Goal: Information Seeking & Learning: Stay updated

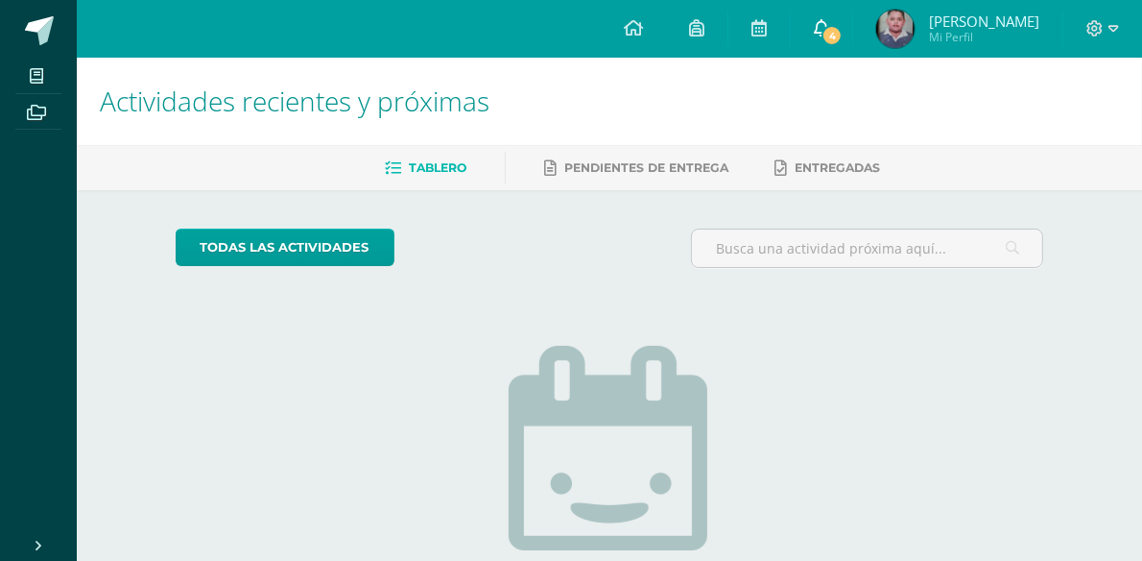
click at [843, 26] on span "4" at bounding box center [832, 35] width 21 height 21
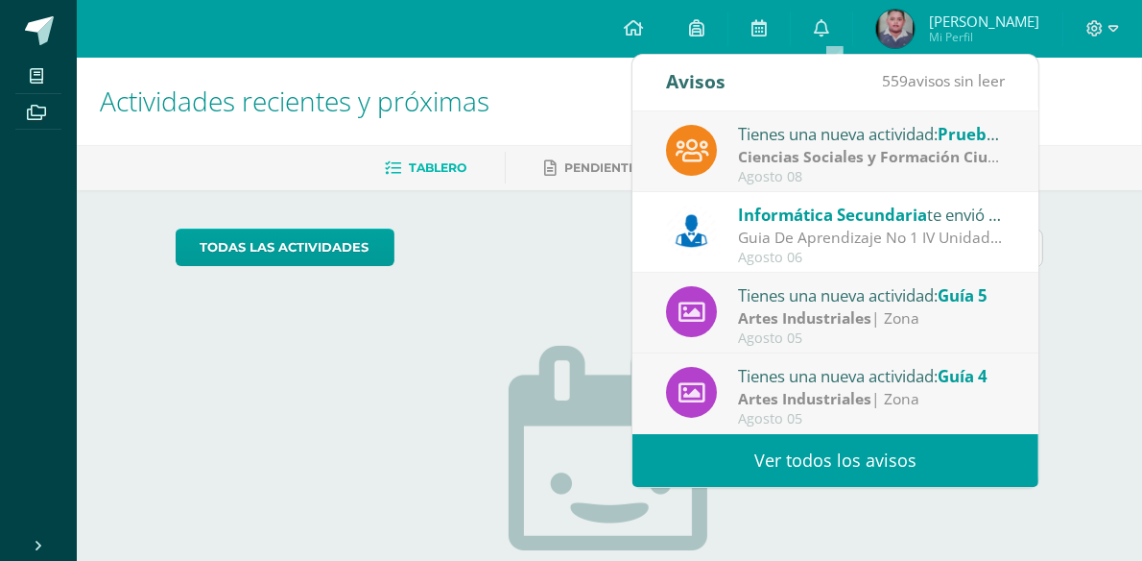
scroll to position [107, 0]
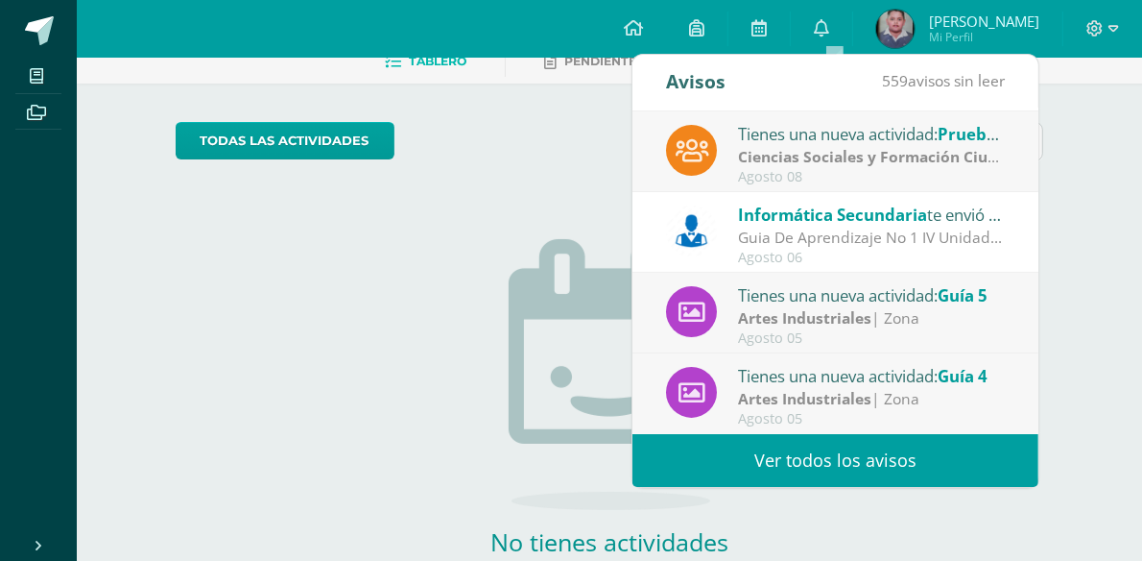
drag, startPoint x: 871, startPoint y: 249, endPoint x: 860, endPoint y: 249, distance: 10.6
click at [865, 250] on div "Agosto 06" at bounding box center [871, 258] width 267 height 16
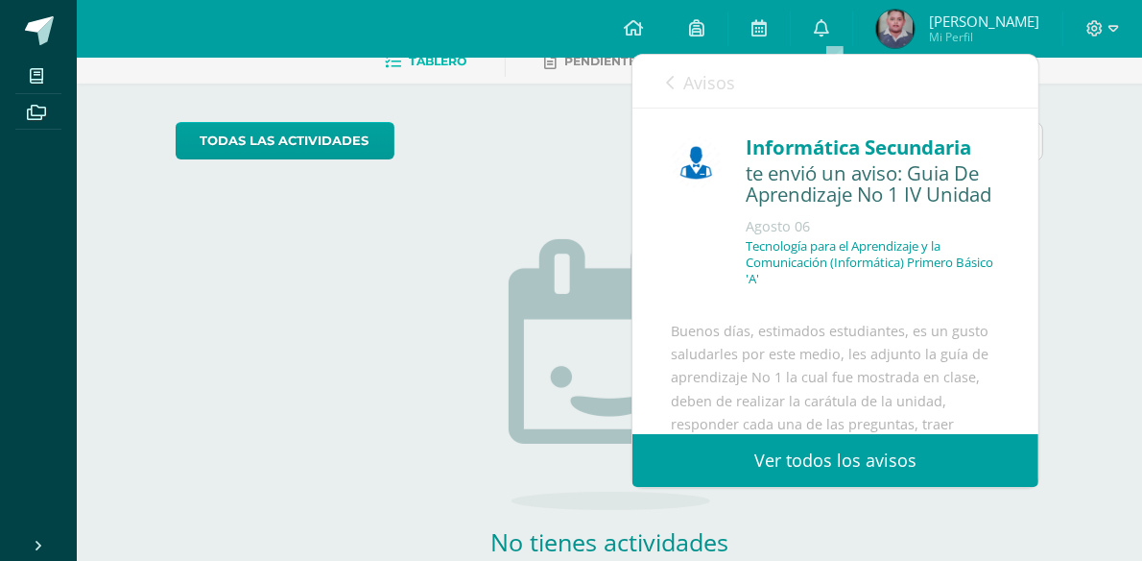
click at [874, 464] on link "Ver todos los avisos" at bounding box center [836, 460] width 406 height 53
click at [874, 467] on link "Ver todos los avisos" at bounding box center [836, 460] width 406 height 53
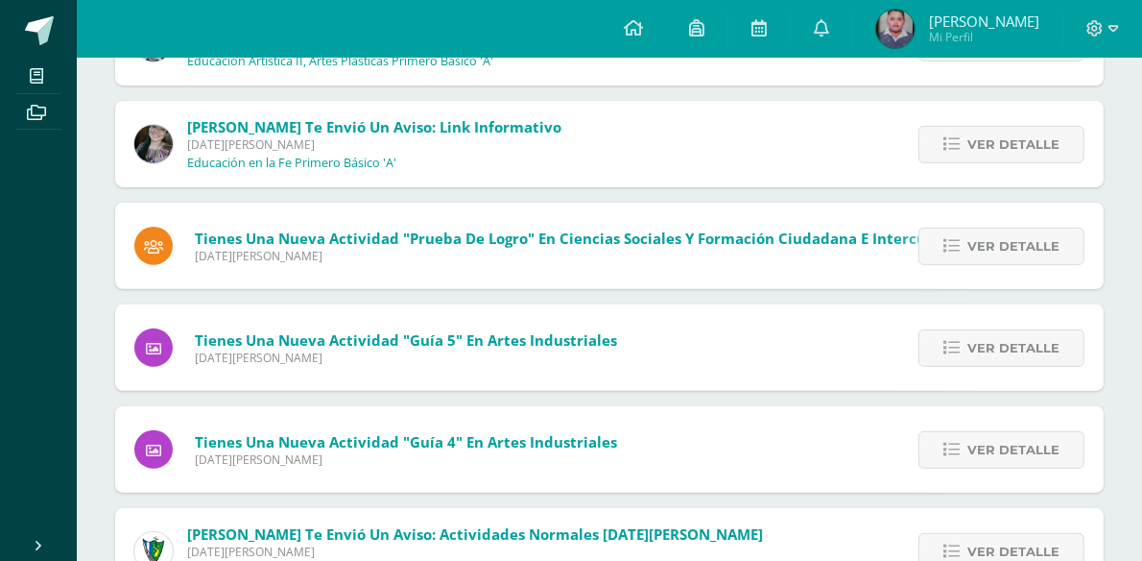
scroll to position [94, 0]
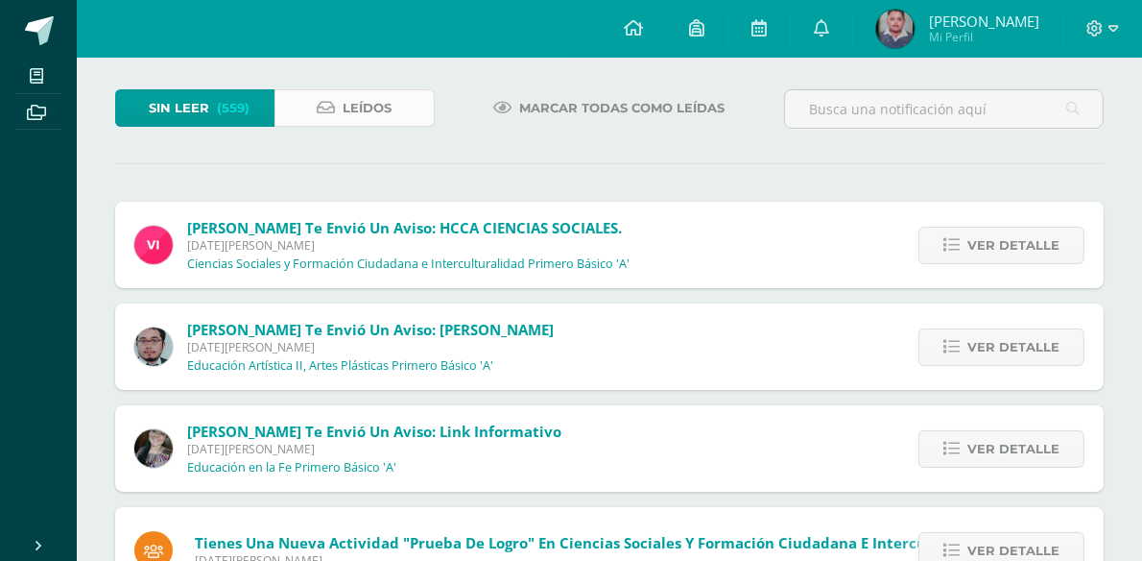
click at [319, 108] on icon at bounding box center [326, 108] width 18 height 16
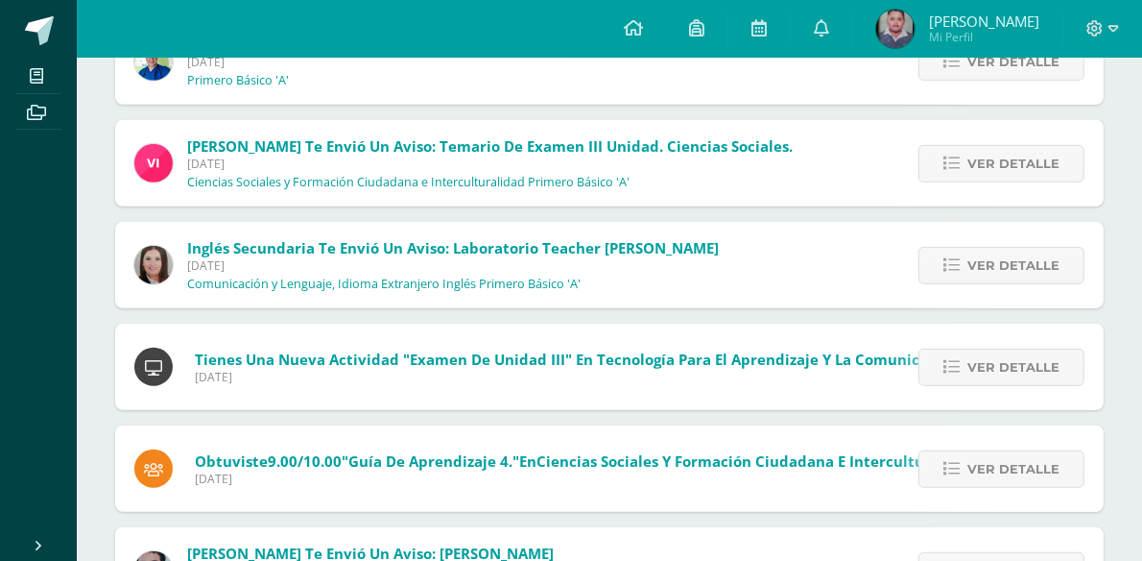
scroll to position [841, 0]
